Goal: Task Accomplishment & Management: Complete application form

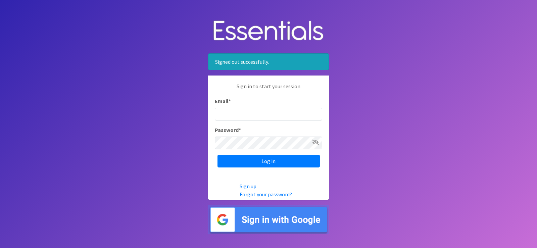
click at [279, 111] on input "Email *" at bounding box center [268, 114] width 107 height 13
type input "[MEDICAL_DATA][EMAIL_ADDRESS][PERSON_NAME][DOMAIN_NAME]"
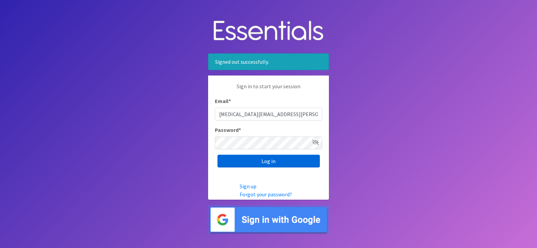
click at [276, 160] on input "Log in" at bounding box center [268, 161] width 102 height 13
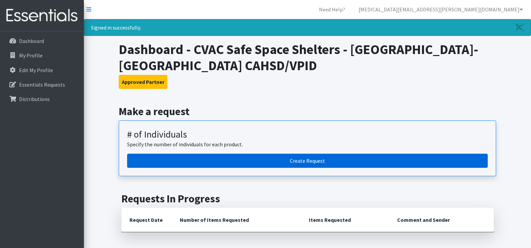
click at [273, 158] on link "Create Request" at bounding box center [307, 161] width 361 height 14
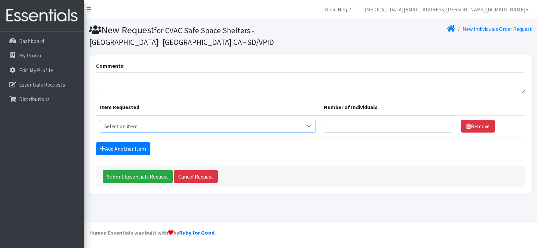
click at [200, 127] on select "Select an item # - Total number of kids being served with this order: Baby wipe…" at bounding box center [208, 126] width 216 height 13
select select "2649"
click at [100, 120] on select "Select an item # - Total number of kids being served with this order: Baby wipe…" at bounding box center [208, 126] width 216 height 13
click at [374, 122] on input "Number of Individuals" at bounding box center [388, 126] width 129 height 13
type input "180"
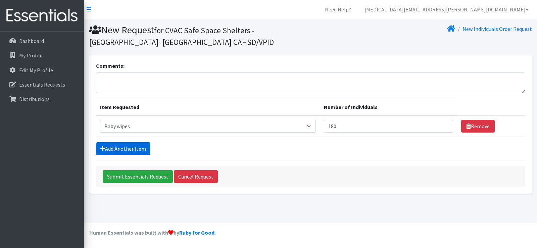
click at [143, 148] on link "Add Another Item" at bounding box center [123, 148] width 54 height 13
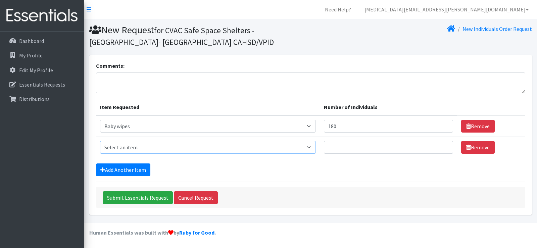
click at [122, 147] on select "Select an item # - Total number of kids being served with this order: Baby wipe…" at bounding box center [208, 147] width 216 height 13
select select "2665"
click at [100, 141] on select "Select an item # - Total number of kids being served with this order: Baby wipe…" at bounding box center [208, 147] width 216 height 13
click at [336, 147] on input "Number of Individuals" at bounding box center [388, 147] width 129 height 13
type input "20"
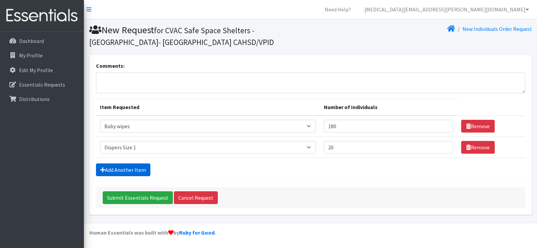
click at [132, 173] on link "Add Another Item" at bounding box center [123, 169] width 54 height 13
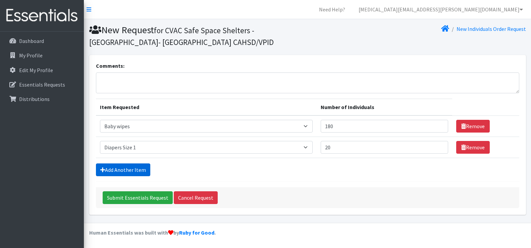
scroll to position [18, 0]
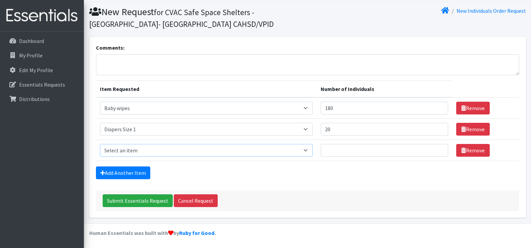
click at [120, 149] on select "Select an item # - Total number of kids being served with this order: Baby wipe…" at bounding box center [206, 150] width 213 height 13
select select "2668"
click at [100, 144] on select "Select an item # - Total number of kids being served with this order: Baby wipe…" at bounding box center [206, 150] width 213 height 13
click at [344, 148] on input "Number of Individuals" at bounding box center [384, 150] width 127 height 13
type input "20"
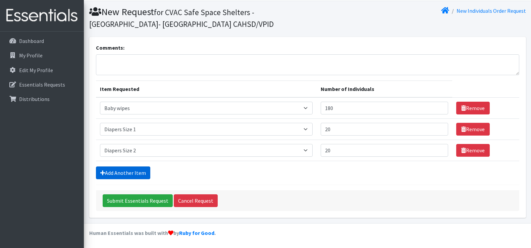
click at [109, 172] on link "Add Another Item" at bounding box center [123, 172] width 54 height 13
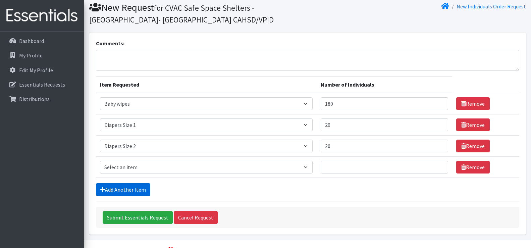
scroll to position [39, 0]
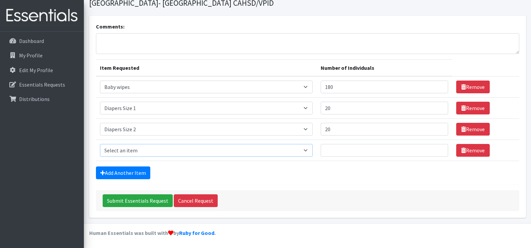
click at [122, 150] on select "Select an item # - Total number of kids being served with this order: Baby wipe…" at bounding box center [206, 150] width 213 height 13
select select "2655"
click at [100, 144] on select "Select an item # - Total number of kids being served with this order: Baby wipe…" at bounding box center [206, 150] width 213 height 13
click at [356, 148] on input "Number of Individuals" at bounding box center [384, 150] width 127 height 13
type input "20"
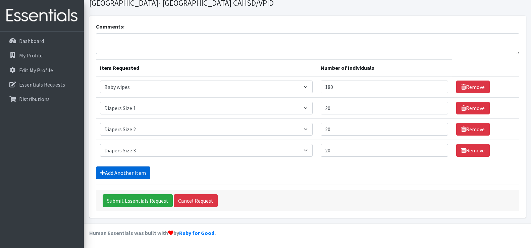
click at [145, 170] on link "Add Another Item" at bounding box center [123, 172] width 54 height 13
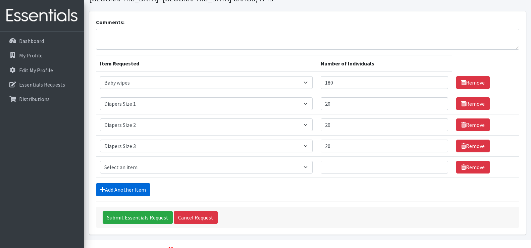
scroll to position [60, 0]
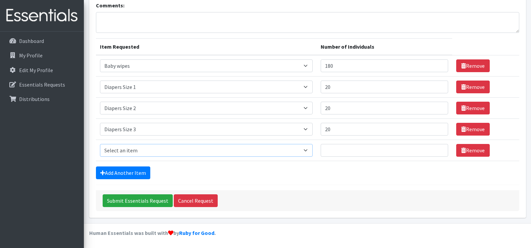
click at [147, 148] on select "Select an item # - Total number of kids being served with this order: Baby wipe…" at bounding box center [206, 150] width 213 height 13
select select "2661"
click at [100, 144] on select "Select an item # - Total number of kids being served with this order: Baby wipe…" at bounding box center [206, 150] width 213 height 13
click at [371, 154] on input "Number of Individuals" at bounding box center [384, 150] width 127 height 13
type input "20"
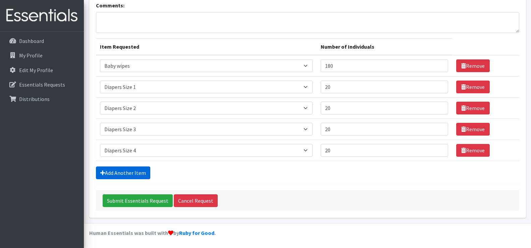
click at [141, 173] on link "Add Another Item" at bounding box center [123, 172] width 54 height 13
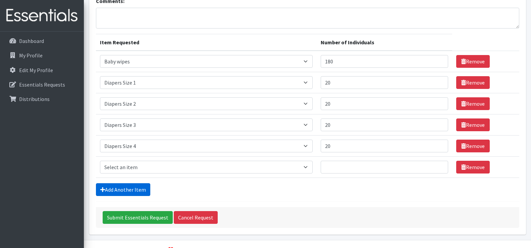
scroll to position [81, 0]
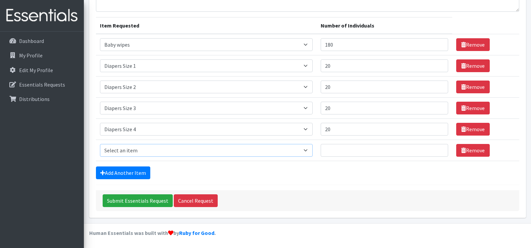
drag, startPoint x: 136, startPoint y: 146, endPoint x: 135, endPoint y: 150, distance: 4.4
click at [136, 147] on select "Select an item # - Total number of kids being served with this order: Baby wipe…" at bounding box center [206, 150] width 213 height 13
click at [301, 152] on select "Select an item # - Total number of kids being served with this order: Baby wipe…" at bounding box center [206, 150] width 213 height 13
select select "2652"
click at [100, 144] on select "Select an item # - Total number of kids being served with this order: Baby wipe…" at bounding box center [206, 150] width 213 height 13
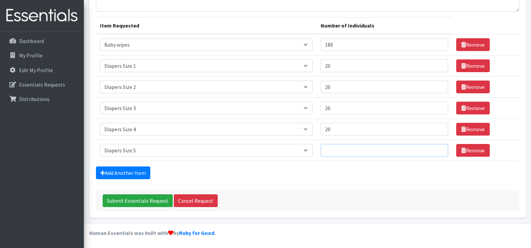
click at [331, 149] on input "Number of Individuals" at bounding box center [384, 150] width 127 height 13
type input "20"
click at [122, 174] on link "Add Another Item" at bounding box center [123, 172] width 54 height 13
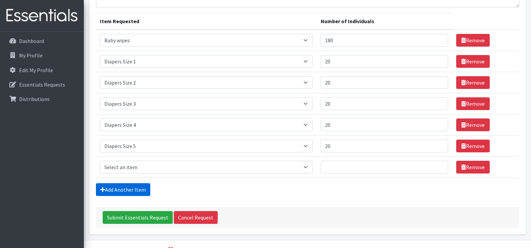
scroll to position [103, 0]
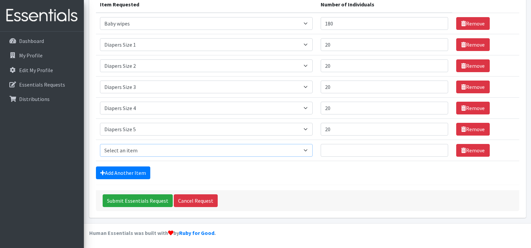
click at [125, 147] on select "Select an item # - Total number of kids being served with this order: Baby wipe…" at bounding box center [206, 150] width 213 height 13
select select "2674"
click at [100, 144] on select "Select an item # - Total number of kids being served with this order: Baby wipe…" at bounding box center [206, 150] width 213 height 13
click at [323, 149] on input "Number of Individuals" at bounding box center [384, 150] width 127 height 13
type input "20"
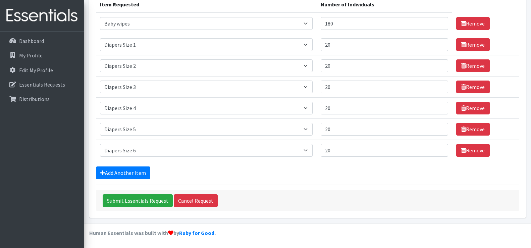
click at [351, 198] on div "Submit Essentials Request Cancel Request" at bounding box center [307, 200] width 423 height 21
click at [326, 43] on input "20" at bounding box center [384, 44] width 127 height 13
click at [328, 152] on input "20" at bounding box center [384, 150] width 127 height 13
click at [327, 46] on input "20" at bounding box center [384, 45] width 127 height 13
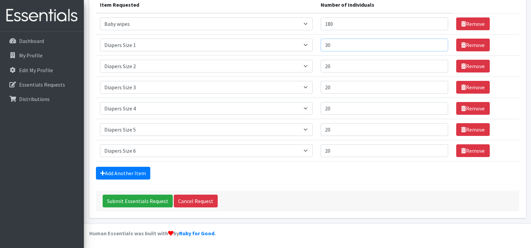
type input "30"
click at [327, 64] on input "20" at bounding box center [384, 66] width 127 height 13
type input "30"
click at [326, 89] on input "20" at bounding box center [384, 87] width 127 height 13
type input "30"
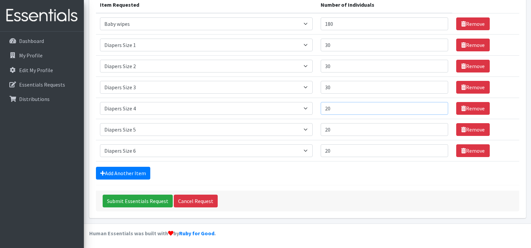
click at [328, 107] on input "20" at bounding box center [384, 108] width 127 height 13
type input "30"
click at [326, 128] on input "20" at bounding box center [384, 129] width 127 height 13
type input "30"
click at [328, 152] on input "20" at bounding box center [384, 150] width 127 height 13
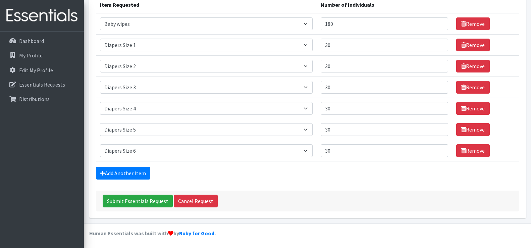
click at [313, 172] on div "Add Another Item" at bounding box center [307, 173] width 423 height 13
click at [131, 171] on link "Add Another Item" at bounding box center [123, 173] width 54 height 13
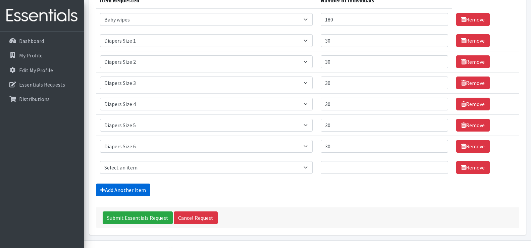
scroll to position [124, 0]
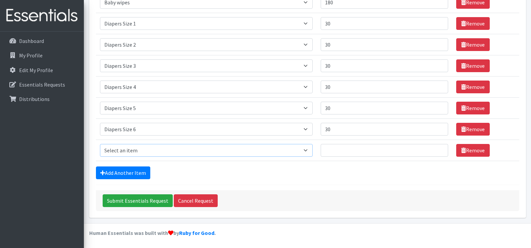
click at [140, 150] on select "Select an item # - Total number of kids being served with this order: Baby wipe…" at bounding box center [206, 150] width 213 height 13
click at [299, 201] on div "Submit Essentials Request Cancel Request" at bounding box center [307, 200] width 423 height 21
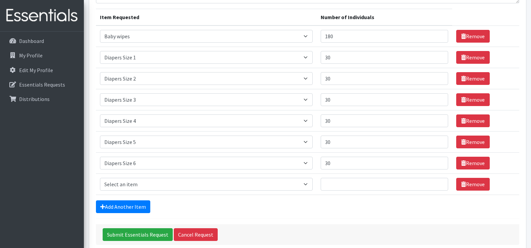
scroll to position [90, 0]
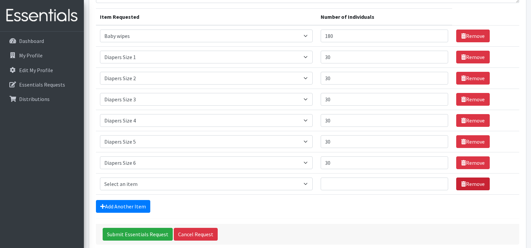
click at [482, 187] on link "Remove" at bounding box center [473, 183] width 34 height 13
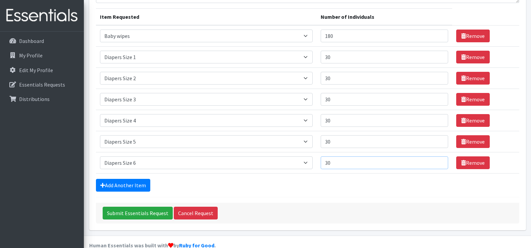
click at [327, 161] on input "30" at bounding box center [384, 162] width 127 height 13
type input "20"
click at [128, 182] on link "Add Another Item" at bounding box center [123, 185] width 54 height 13
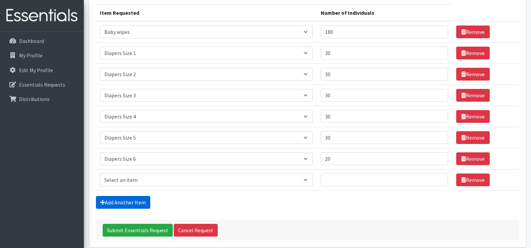
scroll to position [124, 0]
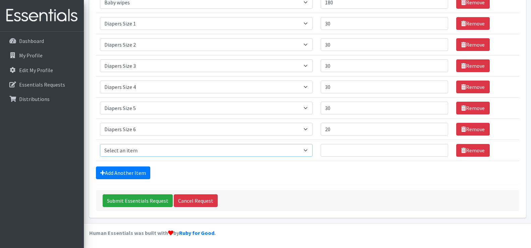
click at [307, 151] on select "Select an item # - Total number of kids being served with this order: Baby wipe…" at bounding box center [206, 150] width 213 height 13
select select "2644"
click at [100, 144] on select "Select an item # - Total number of kids being served with this order: Baby wipe…" at bounding box center [206, 150] width 213 height 13
click at [326, 149] on input "Number of Individuals" at bounding box center [384, 150] width 127 height 13
type input "10"
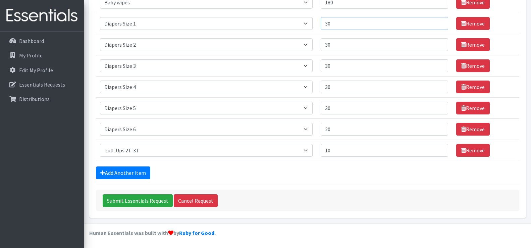
click at [327, 23] on input "30" at bounding box center [384, 23] width 127 height 13
type input "20"
click at [130, 172] on link "Add Another Item" at bounding box center [123, 172] width 54 height 13
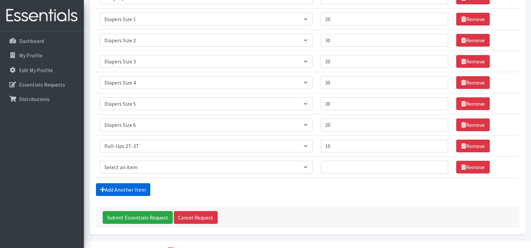
scroll to position [145, 0]
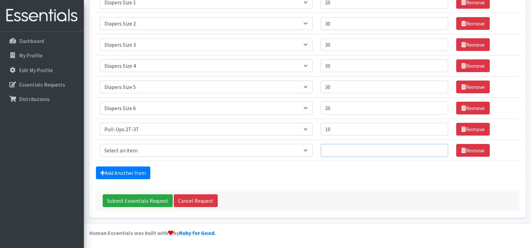
click at [329, 145] on input "Number of Individuals" at bounding box center [384, 150] width 127 height 13
click at [300, 151] on select "Select an item # - Total number of kids being served with this order: Baby wipe…" at bounding box center [206, 150] width 213 height 13
select select "2679"
click at [100, 144] on select "Select an item # - Total number of kids being served with this order: Baby wipe…" at bounding box center [206, 150] width 213 height 13
click at [340, 152] on input "Number of Individuals" at bounding box center [384, 150] width 127 height 13
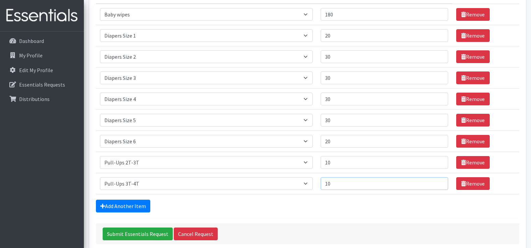
scroll to position [111, 0]
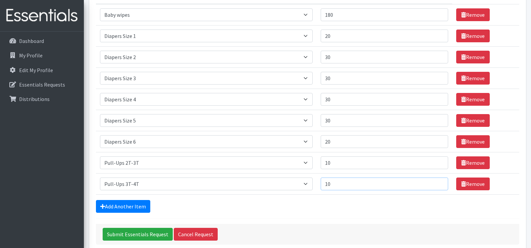
type input "10"
click at [327, 121] on input "30" at bounding box center [384, 120] width 127 height 13
type input "10"
click at [119, 208] on link "Add Another Item" at bounding box center [123, 206] width 54 height 13
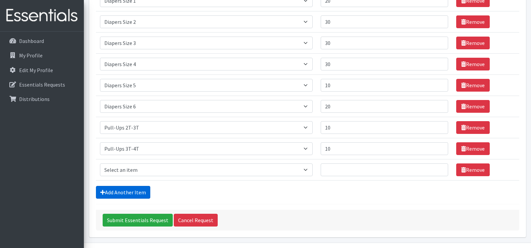
scroll to position [166, 0]
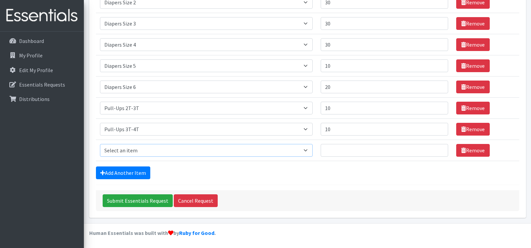
click at [137, 149] on select "Select an item # - Total number of kids being served with this order: Baby wipe…" at bounding box center [206, 150] width 213 height 13
select select "2680"
click at [100, 144] on select "Select an item # - Total number of kids being served with this order: Baby wipe…" at bounding box center [206, 150] width 213 height 13
click at [322, 152] on input "Number of Individuals" at bounding box center [384, 150] width 127 height 13
type input "10"
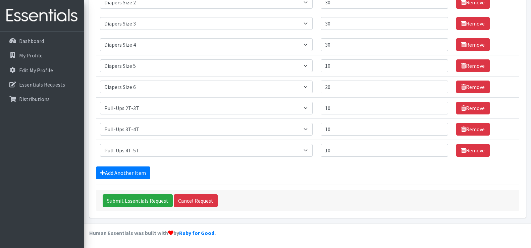
drag, startPoint x: 307, startPoint y: 182, endPoint x: 200, endPoint y: 174, distance: 107.7
click at [307, 183] on form "Comments: Item Requested Number of Individuals Item Requested Select an item # …" at bounding box center [307, 53] width 423 height 315
click at [130, 200] on input "Submit Essentials Request" at bounding box center [138, 200] width 70 height 13
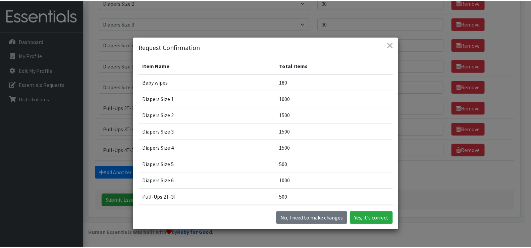
scroll to position [19, 0]
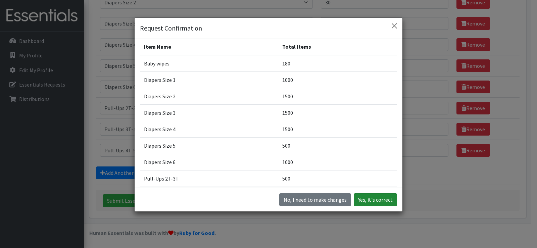
click at [368, 199] on button "Yes, it's correct" at bounding box center [375, 199] width 43 height 13
